Goal: Transaction & Acquisition: Book appointment/travel/reservation

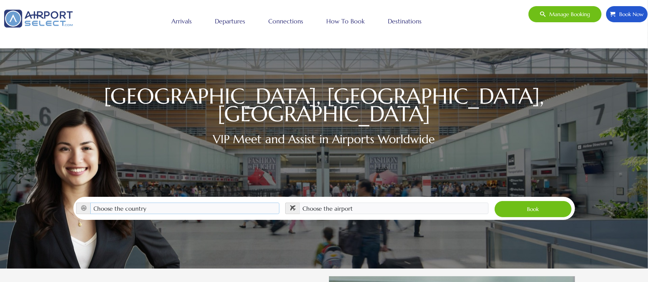
click at [263, 203] on select "Choose the country [GEOGRAPHIC_DATA] [GEOGRAPHIC_DATA] [GEOGRAPHIC_DATA] [GEOGR…" at bounding box center [184, 209] width 189 height 12
select select "CHN"
click at [90, 203] on select "Choose the country [GEOGRAPHIC_DATA] [GEOGRAPHIC_DATA] [GEOGRAPHIC_DATA] [GEOGR…" at bounding box center [184, 209] width 189 height 12
click at [438, 203] on select "Choose the airport [GEOGRAPHIC_DATA] ([GEOGRAPHIC_DATA]) [GEOGRAPHIC_DATA] Daxi…" at bounding box center [393, 209] width 189 height 12
select select "PEK"
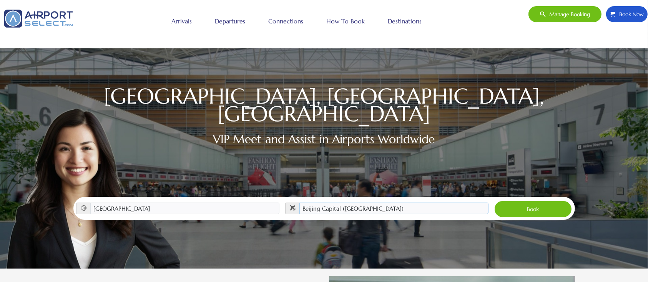
click at [299, 203] on select "Choose the airport [GEOGRAPHIC_DATA] ([GEOGRAPHIC_DATA]) [GEOGRAPHIC_DATA] Daxi…" at bounding box center [393, 209] width 189 height 12
click at [538, 201] on button "Book" at bounding box center [533, 209] width 78 height 17
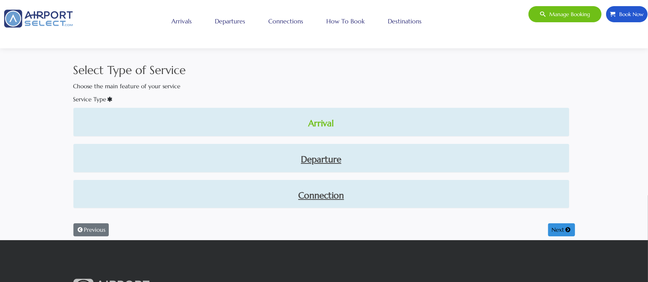
click at [326, 123] on link "Arrival" at bounding box center [321, 123] width 483 height 13
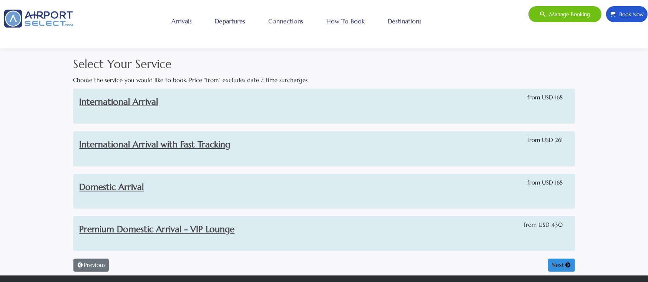
scroll to position [3, 0]
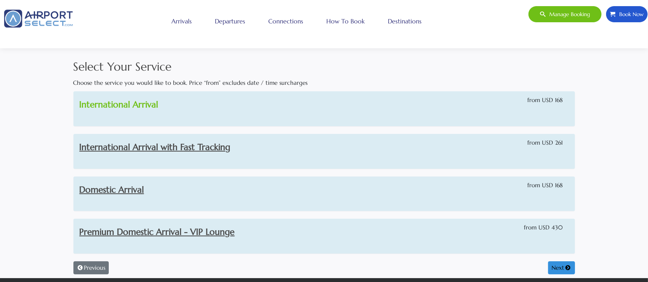
click at [143, 101] on link "International Arrival" at bounding box center [119, 104] width 79 height 11
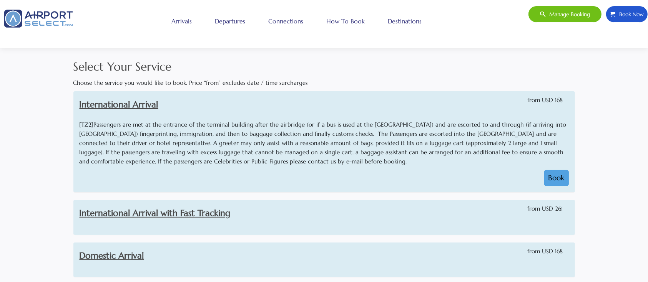
click at [550, 180] on button "Book" at bounding box center [556, 178] width 25 height 16
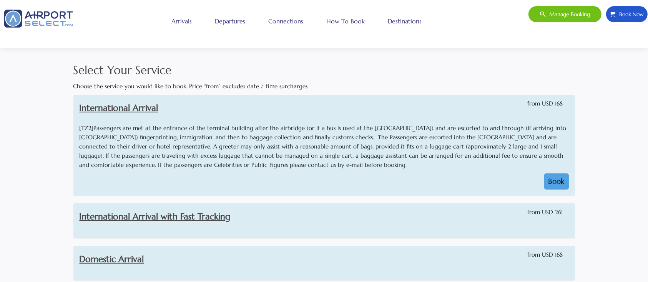
select select "1"
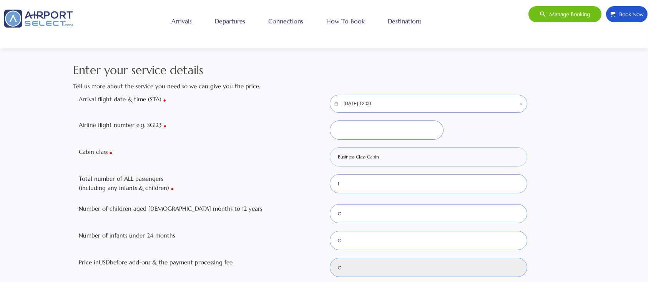
click at [386, 159] on select "Business Class Cabin Economy Class Cabin First Class Cabin Mix of Cabins Premiu…" at bounding box center [428, 156] width 197 height 19
select select "Y"
click at [330, 147] on select "Business Class Cabin Economy Class Cabin First Class Cabin Mix of Cabins Premiu…" at bounding box center [428, 156] width 197 height 19
click at [356, 130] on input "Airline flight number e.g. SG123" at bounding box center [387, 130] width 114 height 19
type input "3qwe132"
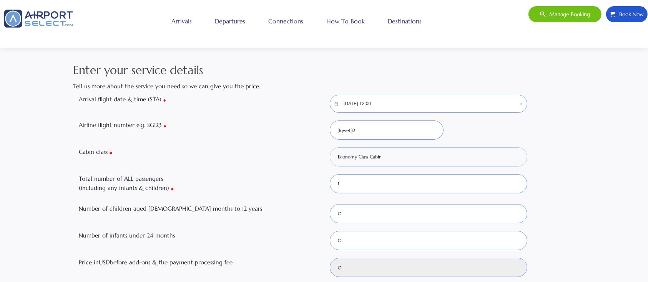
click at [440, 164] on select "Business Class Cabin Economy Class Cabin First Class Cabin Mix of Cabins Premiu…" at bounding box center [428, 156] width 197 height 19
click at [570, 149] on div "Cabin class Business Class Cabin Economy Class Cabin First Class Cabin Mix of C…" at bounding box center [323, 156] width 501 height 19
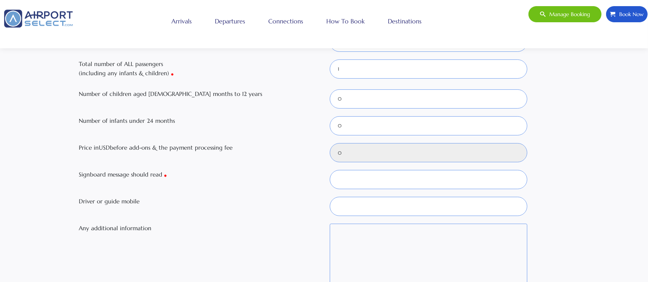
scroll to position [129, 0]
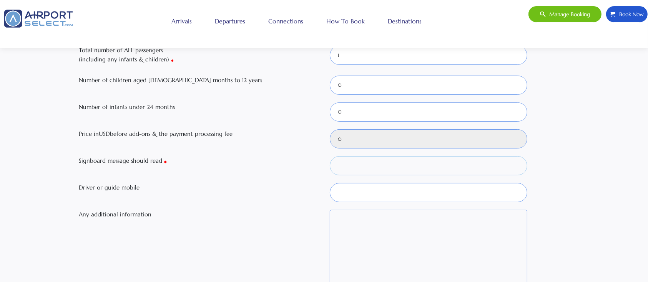
click at [346, 164] on input "Signboard message should read" at bounding box center [428, 165] width 197 height 19
click at [343, 115] on select "0 1 2 3" at bounding box center [428, 112] width 197 height 19
click at [359, 190] on input "Driver or guide mobile" at bounding box center [428, 192] width 197 height 19
click at [351, 159] on input "Signboard message should read" at bounding box center [428, 165] width 197 height 19
type input "sdfsdf"
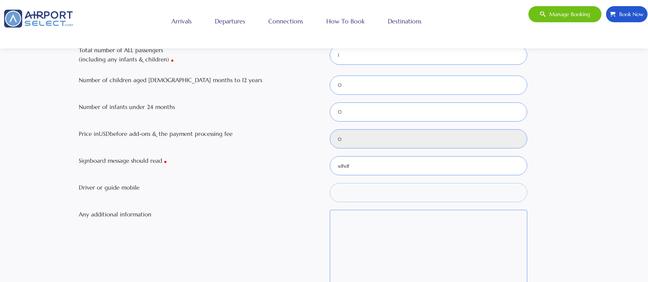
click at [350, 194] on input "Driver or guide mobile" at bounding box center [428, 192] width 197 height 19
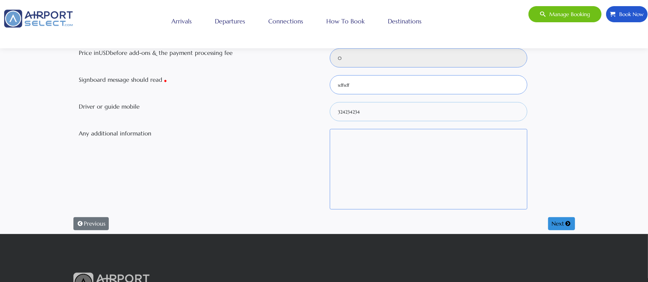
scroll to position [217, 0]
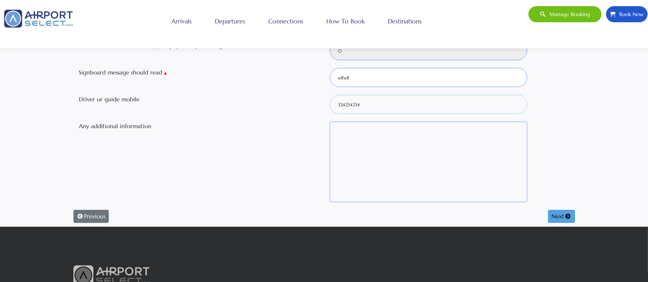
type input "324234234"
click at [551, 218] on button "Next" at bounding box center [561, 216] width 27 height 13
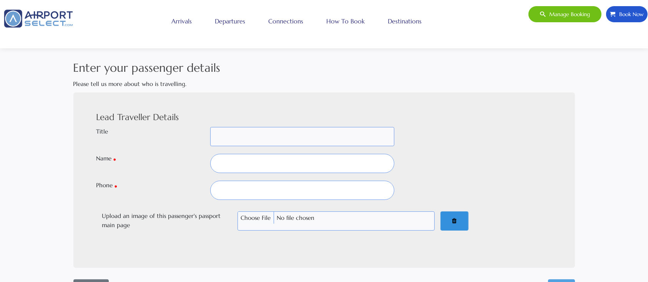
scroll to position [0, 0]
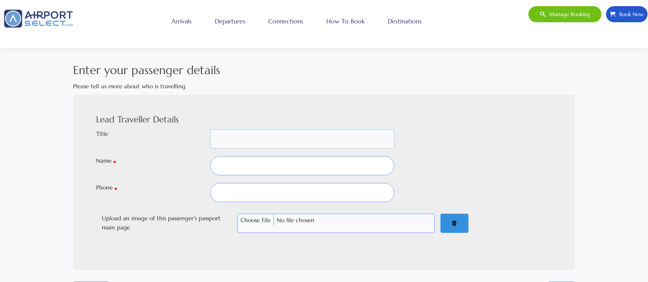
click at [242, 139] on select "Mr Mrs Dr Inf M/S Ms Sheika Shk Prof -" at bounding box center [302, 138] width 184 height 19
select select "MRS"
click at [210, 129] on select "Mr Mrs Dr Inf M/S Ms Sheika Shk Prof -" at bounding box center [302, 138] width 184 height 19
click at [238, 164] on input "text" at bounding box center [302, 165] width 184 height 19
type input "wrewer"
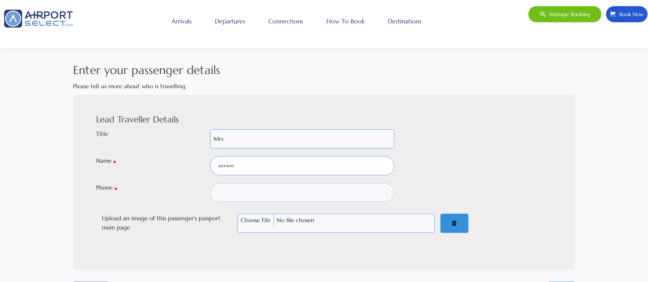
click at [240, 192] on input "text" at bounding box center [302, 192] width 184 height 19
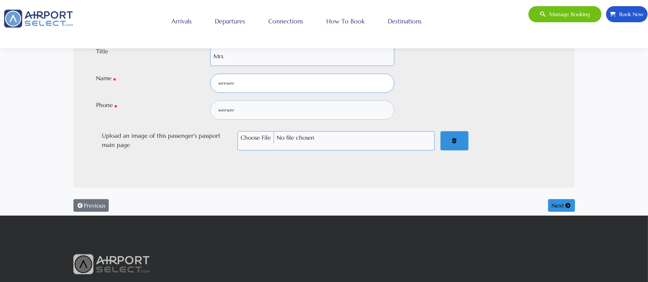
scroll to position [89, 0]
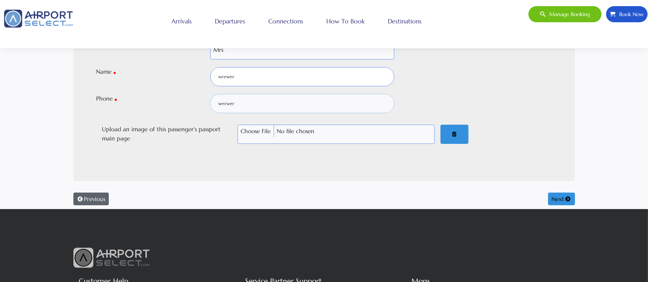
type input "werwer"
click at [90, 199] on button "Previous" at bounding box center [90, 199] width 35 height 13
select select "1"
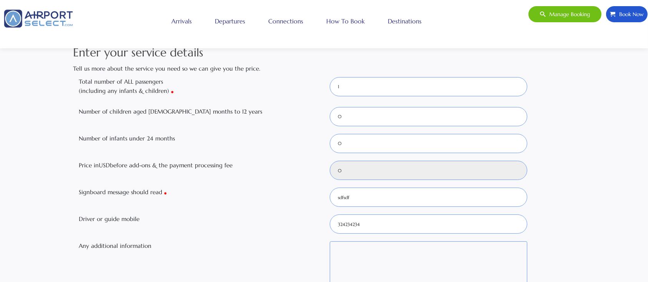
scroll to position [0, 0]
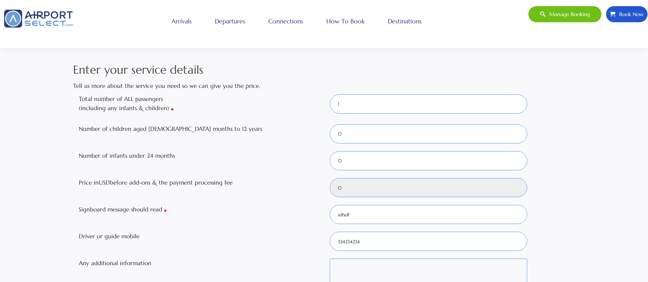
select select "Y"
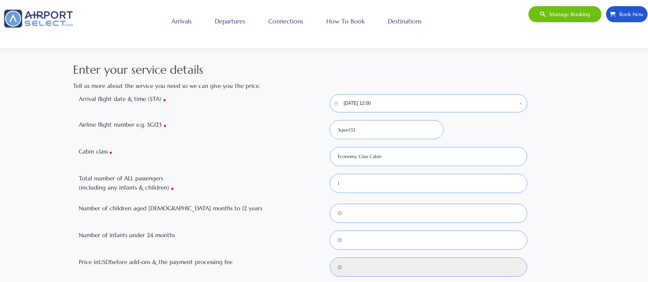
scroll to position [0, 0]
click at [339, 106] on icon "Calendar icon" at bounding box center [336, 104] width 13 height 8
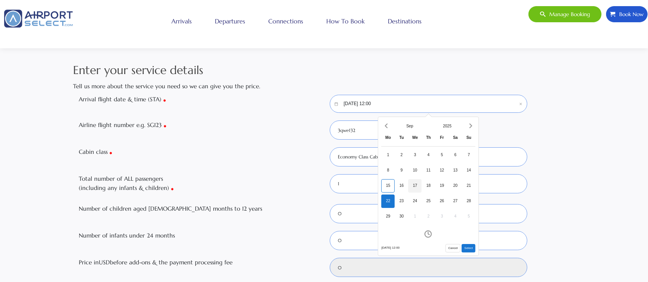
click at [414, 187] on div "17" at bounding box center [414, 185] width 13 height 13
click at [466, 247] on button "Select" at bounding box center [468, 248] width 14 height 8
type input "09/17/2025, 12:00"
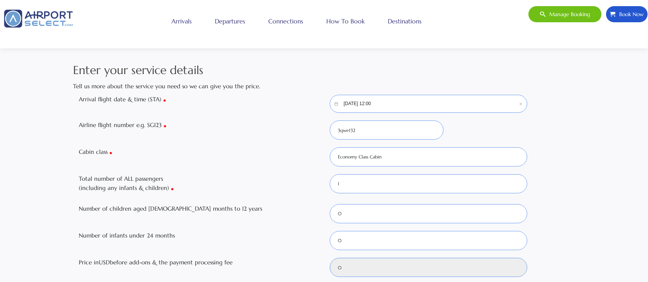
type input "168"
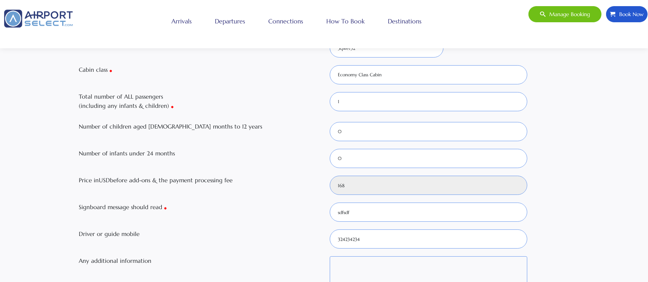
scroll to position [86, 0]
